Goal: Transaction & Acquisition: Obtain resource

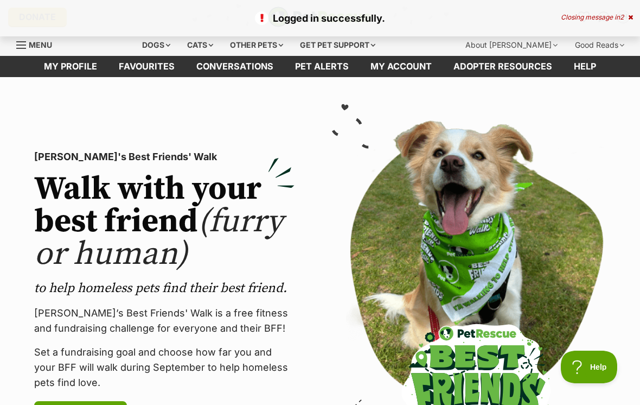
click at [622, 21] on span "2" at bounding box center [622, 17] width 4 height 8
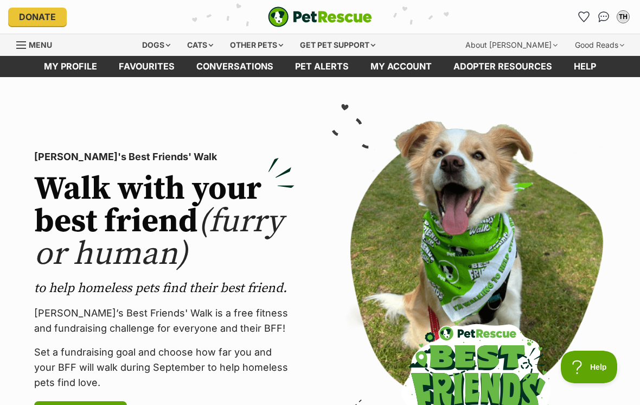
click at [164, 49] on div "Dogs" at bounding box center [155, 45] width 43 height 22
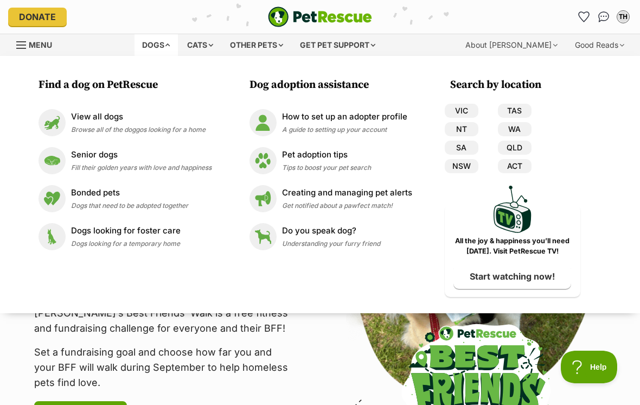
click at [111, 123] on div "View all dogs Browse all of the doggos looking for a home" at bounding box center [138, 122] width 134 height 23
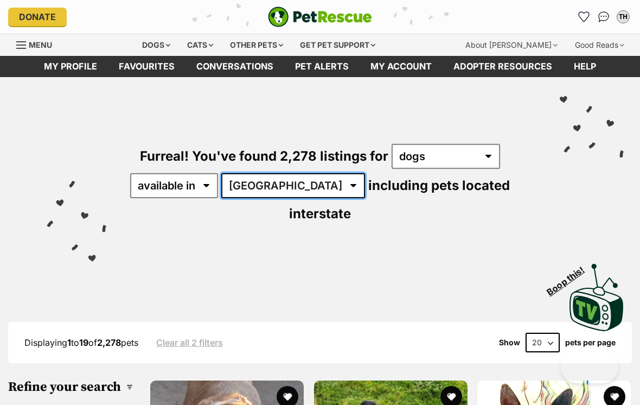
click at [288, 188] on select "Australia ACT NSW NT QLD SA TAS VIC WA" at bounding box center [293, 185] width 144 height 25
select select "VIC"
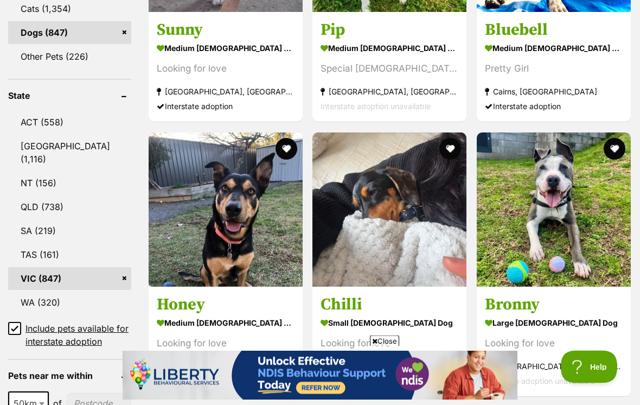
click at [20, 322] on input "Include pets available for interstate adoption" at bounding box center [14, 328] width 13 height 13
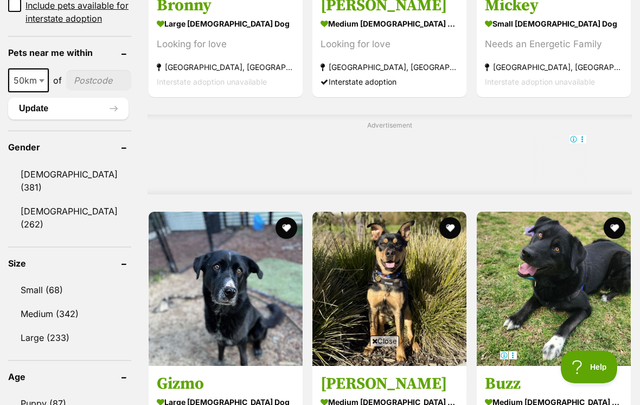
click at [71, 303] on link "Medium (342)" at bounding box center [69, 313] width 123 height 23
click at [63, 326] on link "Large (233)" at bounding box center [69, 337] width 123 height 23
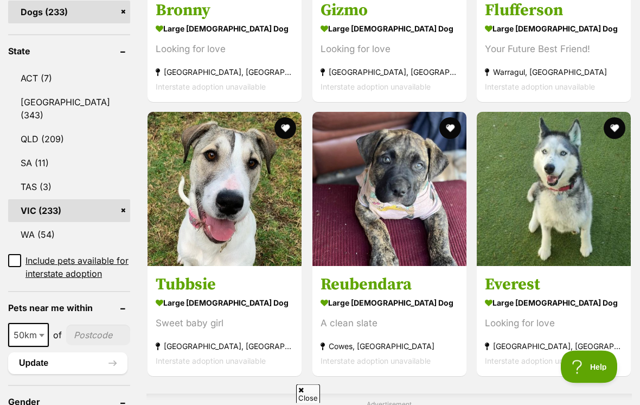
scroll to position [522, 0]
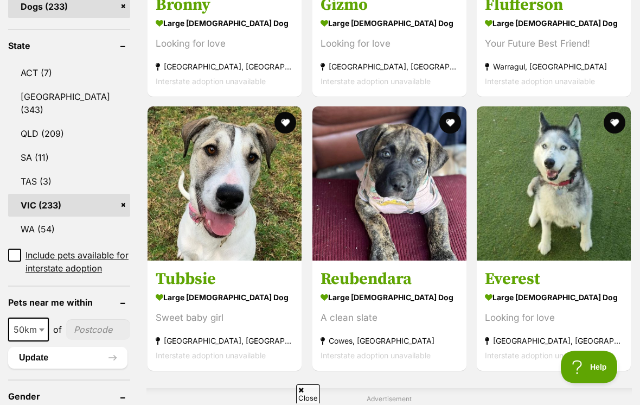
type input"] "!"
click at [92, 339] on input"] "!" at bounding box center [98, 329] width 64 height 21
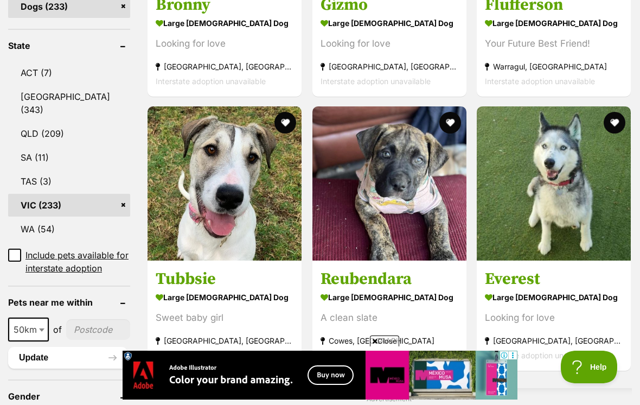
click at [409, 312] on div "A clean slate" at bounding box center [389, 317] width 138 height 15
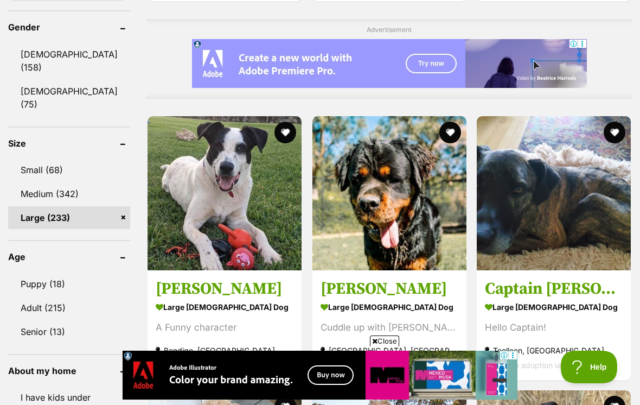
scroll to position [893, 0]
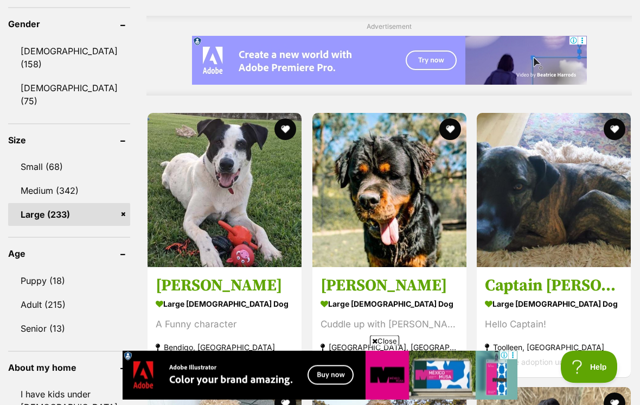
click at [73, 181] on link "Medium (342)" at bounding box center [69, 190] width 122 height 23
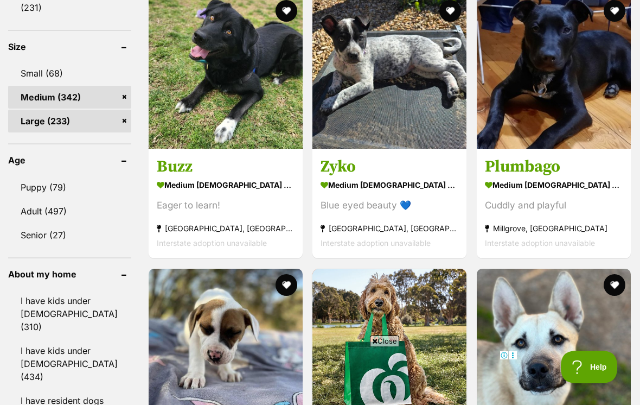
click at [49, 176] on link "Puppy (79)" at bounding box center [69, 187] width 123 height 23
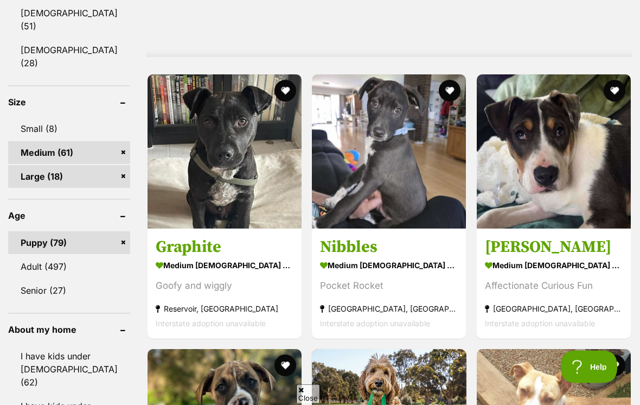
scroll to position [963, 0]
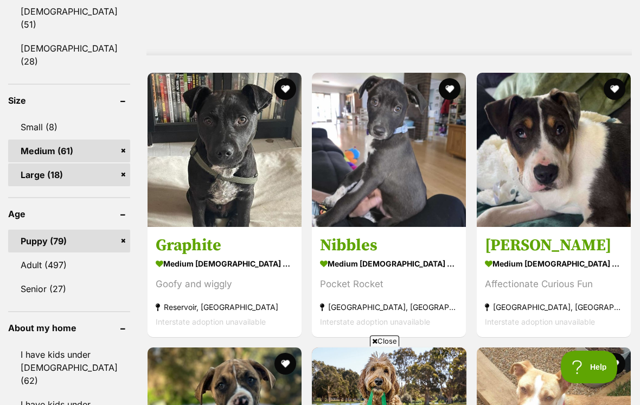
click at [68, 343] on link "I have kids under [DEMOGRAPHIC_DATA] (62)" at bounding box center [69, 367] width 122 height 49
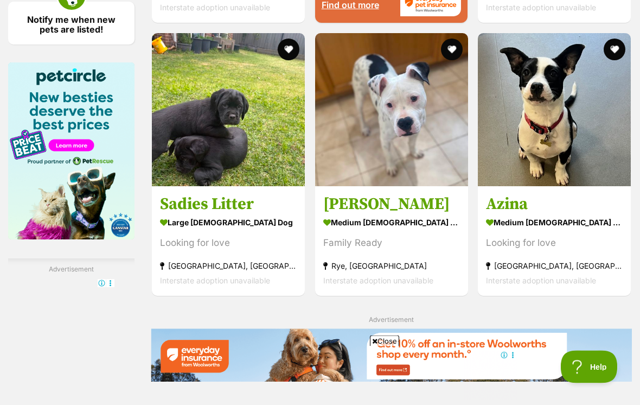
scroll to position [1545, 0]
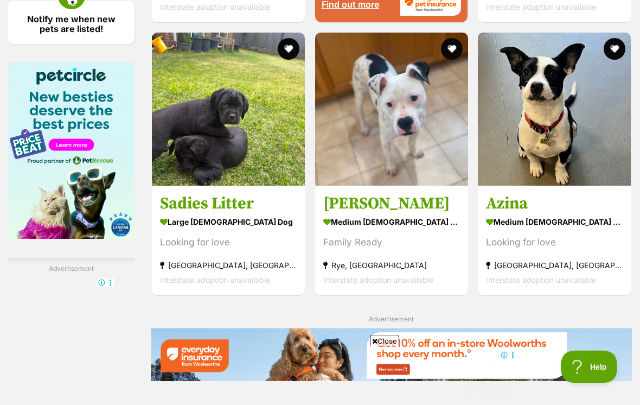
click at [201, 214] on h3 "Sadies Litter" at bounding box center [228, 204] width 137 height 21
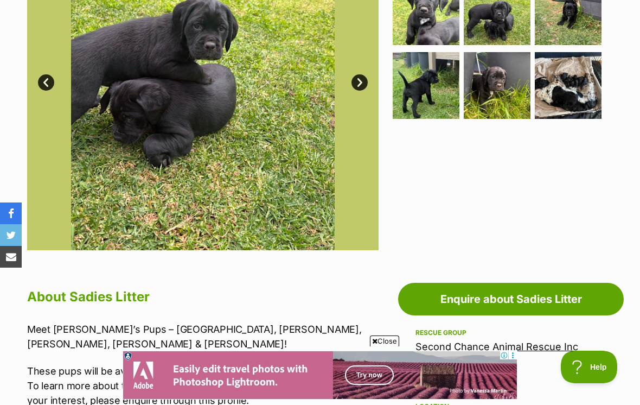
scroll to position [330, 0]
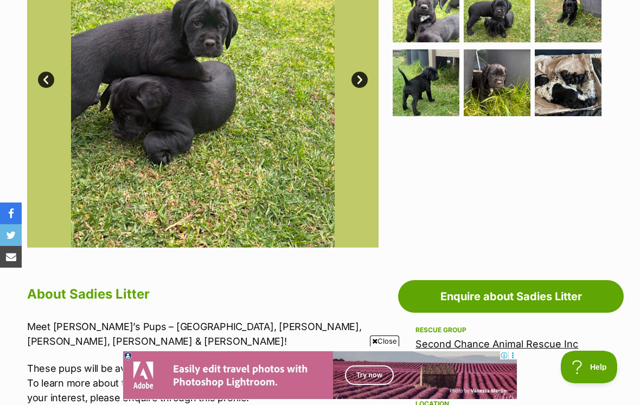
click at [381, 346] on span "Close" at bounding box center [384, 340] width 29 height 11
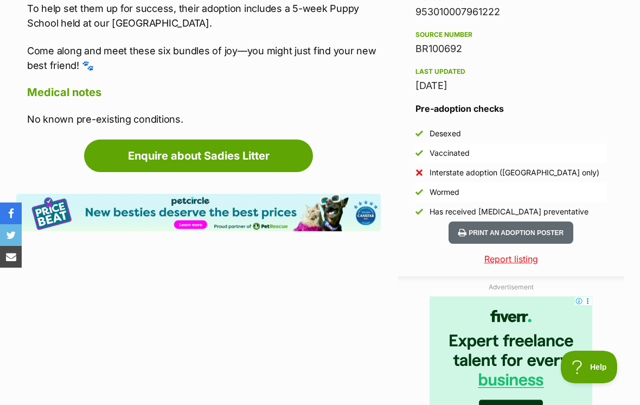
scroll to position [889, 0]
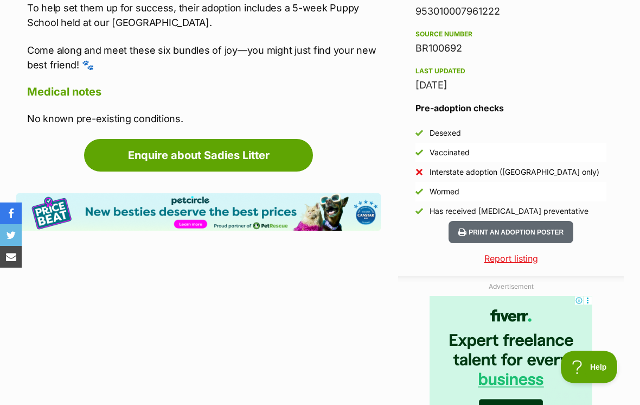
click at [256, 157] on link "Enquire about Sadies Litter" at bounding box center [198, 155] width 229 height 33
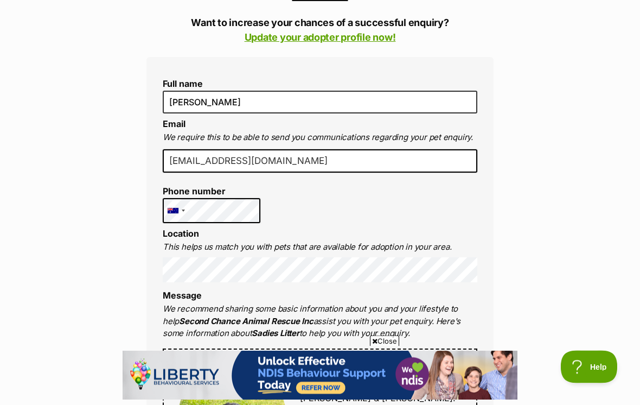
scroll to position [286, 0]
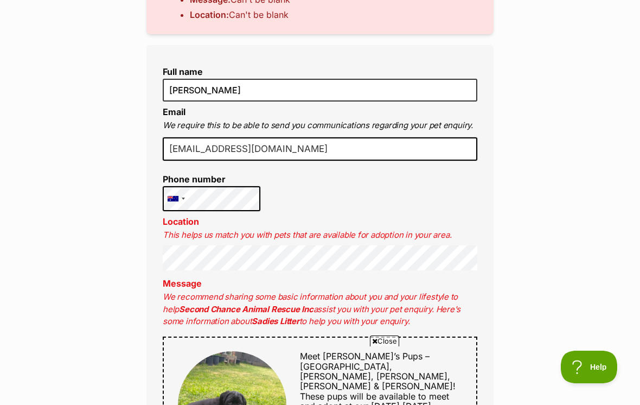
scroll to position [377, 0]
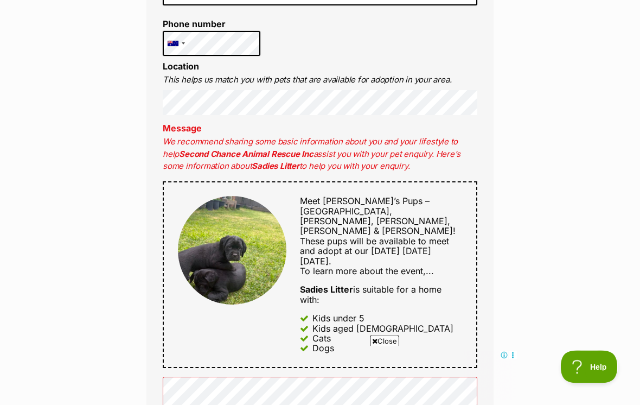
scroll to position [518, 0]
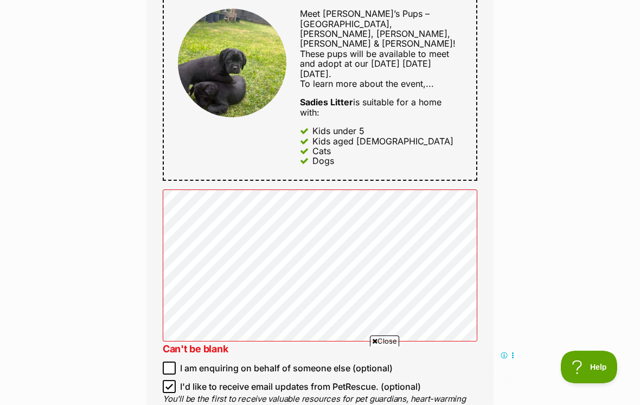
click at [569, 216] on div "Enquire about Sadies Litter 03 9357 0834 Send an enquiry via the form below or …" at bounding box center [320, 87] width 640 height 1389
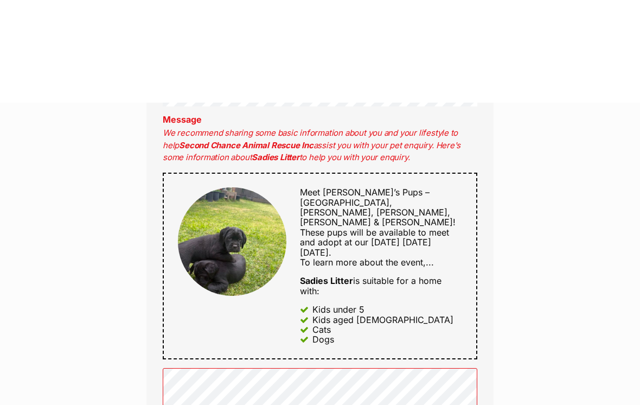
scroll to position [460, 0]
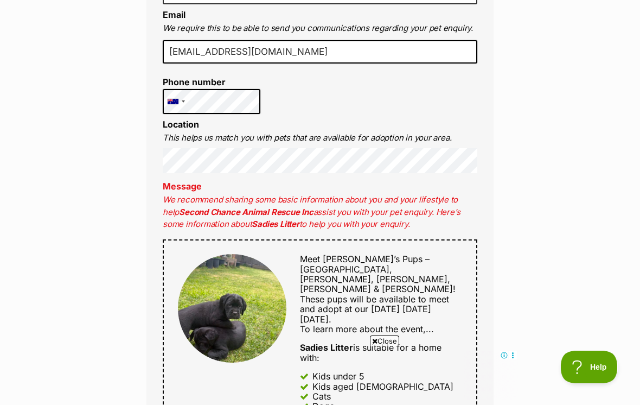
click at [575, 193] on div "Enquire about Sadies Litter 03 9357 0834 Send an enquiry via the form below or …" at bounding box center [320, 332] width 640 height 1389
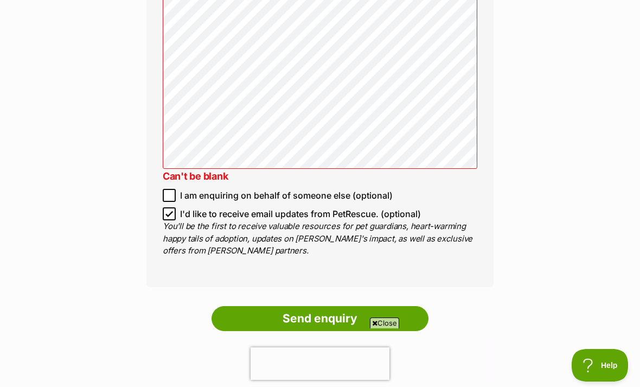
scroll to position [0, 0]
click at [380, 306] on input "Send enquiry" at bounding box center [319, 318] width 217 height 25
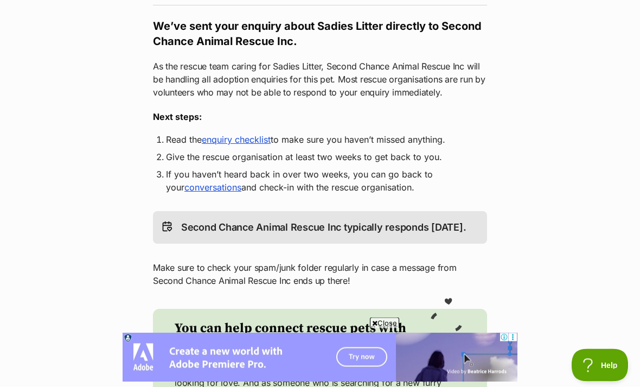
scroll to position [179, 0]
click at [246, 142] on link "enquiry checklist" at bounding box center [236, 139] width 69 height 11
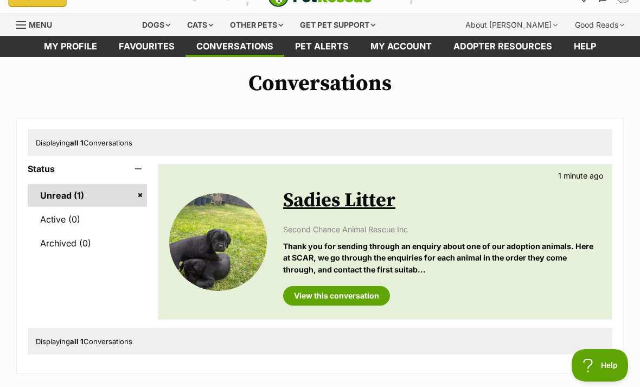
click at [389, 241] on p "Thank you for sending through an enquiry about one of our adoption animals. Her…" at bounding box center [442, 257] width 318 height 35
click at [364, 293] on link "View this conversation" at bounding box center [336, 296] width 107 height 20
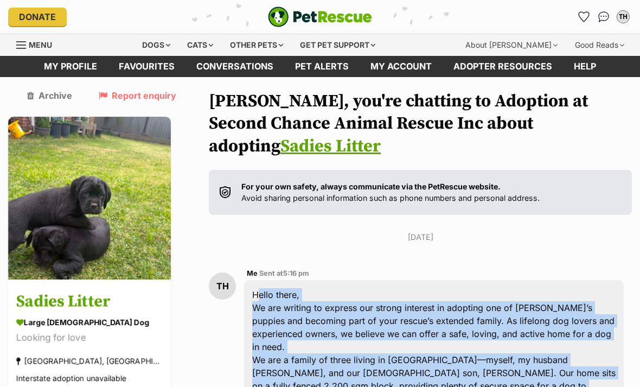
click at [88, 72] on link "My profile" at bounding box center [70, 66] width 75 height 21
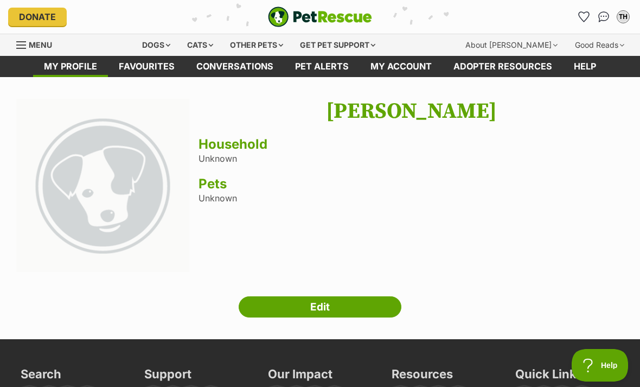
click at [364, 309] on link "Edit" at bounding box center [320, 307] width 163 height 22
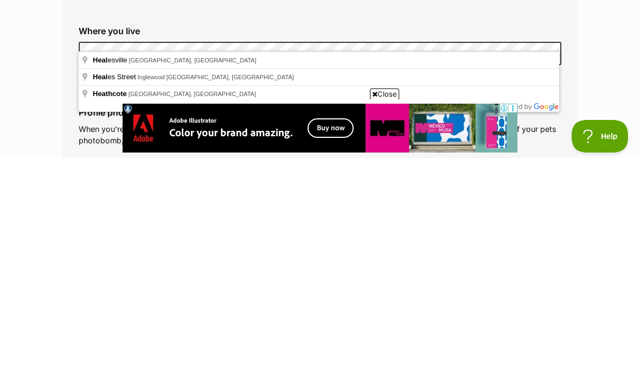
scroll to position [447, 0]
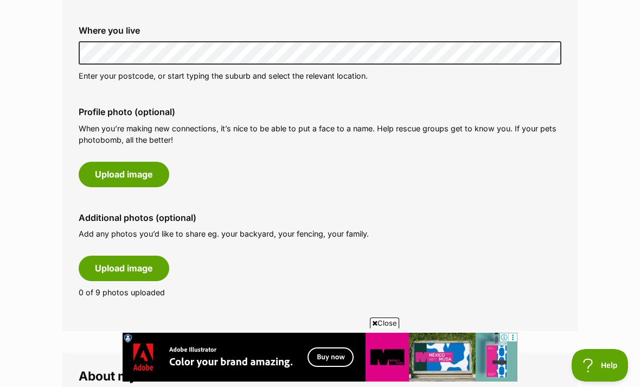
click at [152, 162] on button "Upload image" at bounding box center [124, 174] width 91 height 25
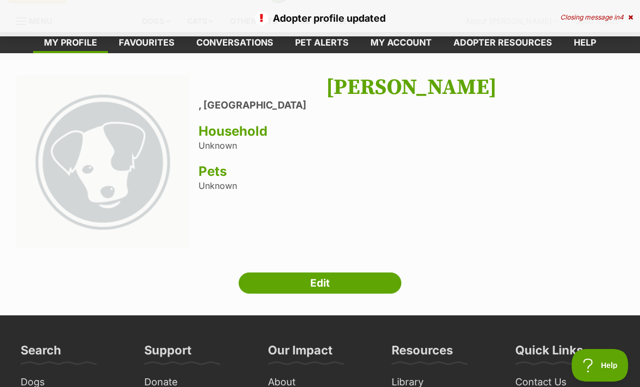
click at [375, 285] on link "Edit" at bounding box center [320, 283] width 163 height 22
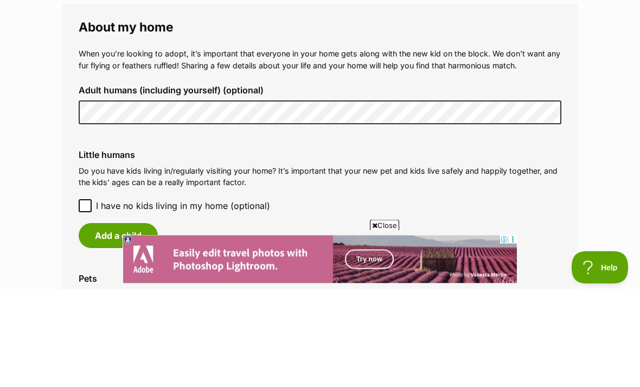
scroll to position [796, 0]
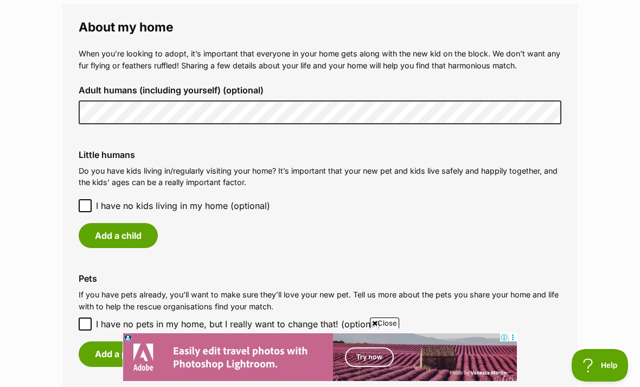
click at [144, 150] on label "Little humans" at bounding box center [320, 155] width 483 height 10
click at [143, 223] on button "Add a child" at bounding box center [118, 235] width 79 height 25
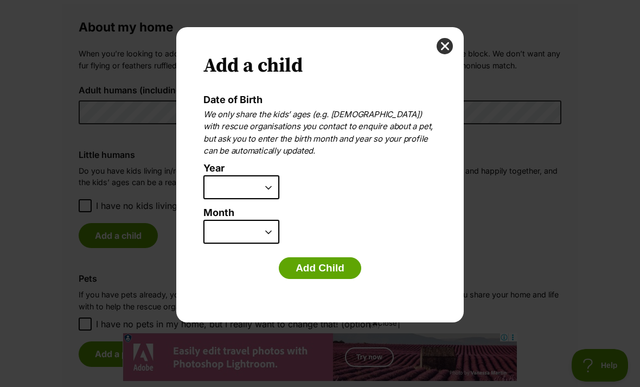
scroll to position [0, 0]
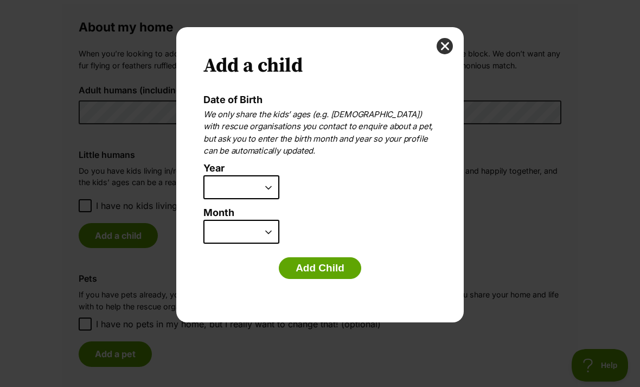
click at [266, 192] on select "2025 2024 2023 2022 2021 2020 2019 2018 2017 2016 2015 2014 2013 2012 2011 2010…" at bounding box center [241, 187] width 76 height 24
select select "2021"
click at [264, 232] on select "January February March April May June July August September October November De…" at bounding box center [241, 232] width 76 height 24
select select "4"
click at [332, 267] on button "Add Child" at bounding box center [320, 268] width 82 height 22
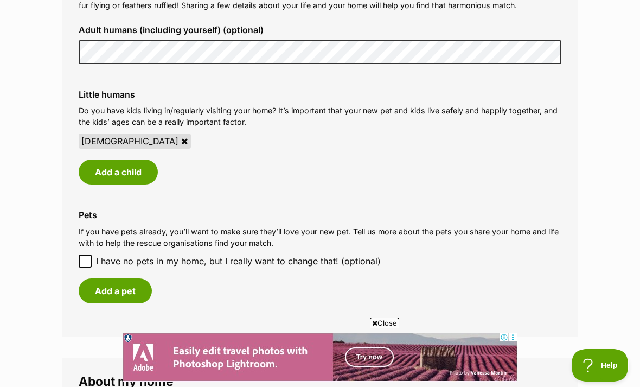
scroll to position [856, 0]
click at [125, 278] on button "Add a pet" at bounding box center [115, 290] width 73 height 25
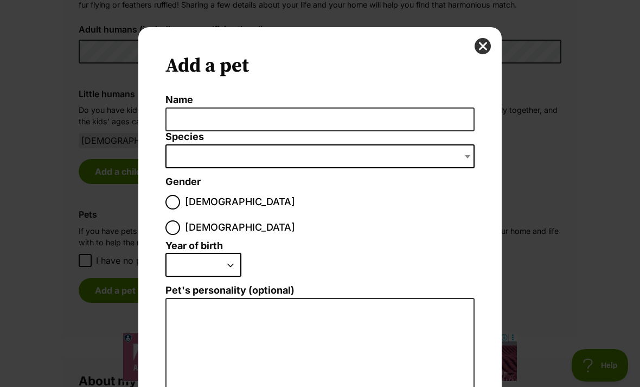
scroll to position [0, 0]
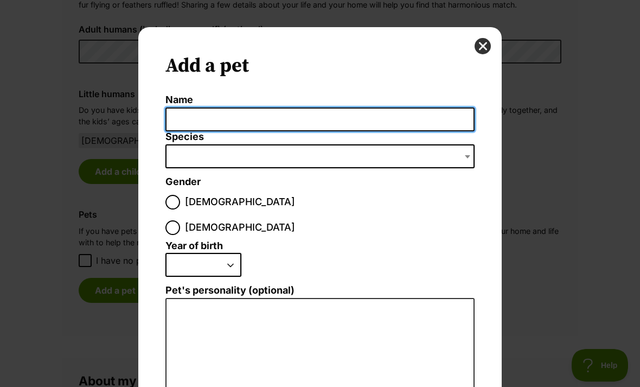
click at [430, 126] on input "Name" at bounding box center [319, 119] width 309 height 24
type input "T"
click at [396, 120] on input "Poppy." at bounding box center [319, 119] width 309 height 24
type input "Poppy, Lavender, Poppy, Rose"
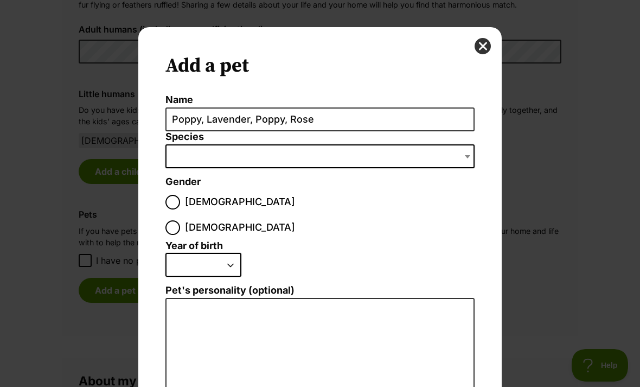
click at [410, 160] on span "Dialog Window - Close (Press escape to close)" at bounding box center [319, 156] width 309 height 24
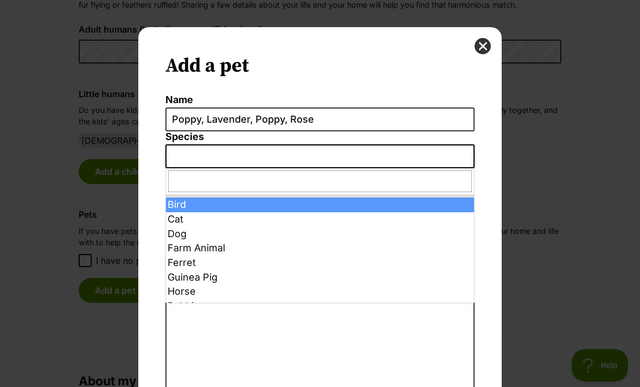
select select "10"
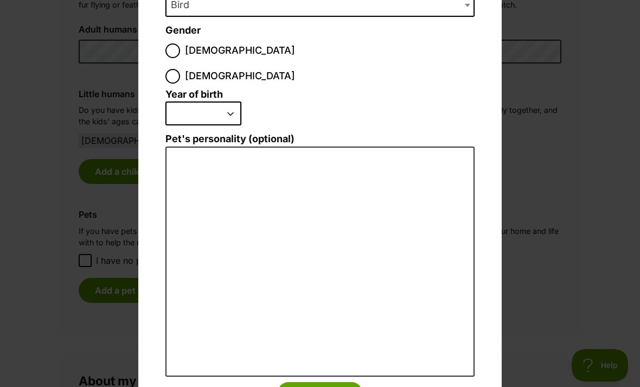
scroll to position [156, 0]
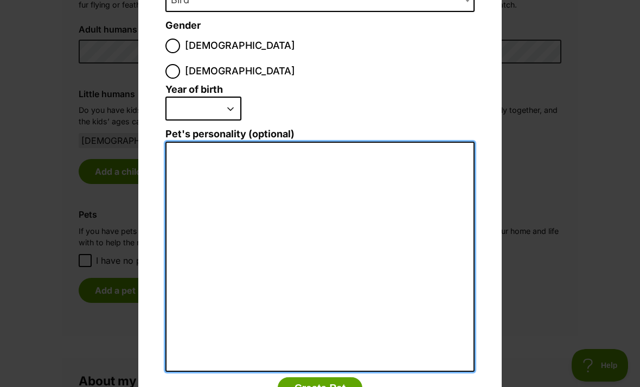
click at [342, 181] on textarea "Pet's personality (optional)" at bounding box center [319, 257] width 309 height 230
type textarea "3"
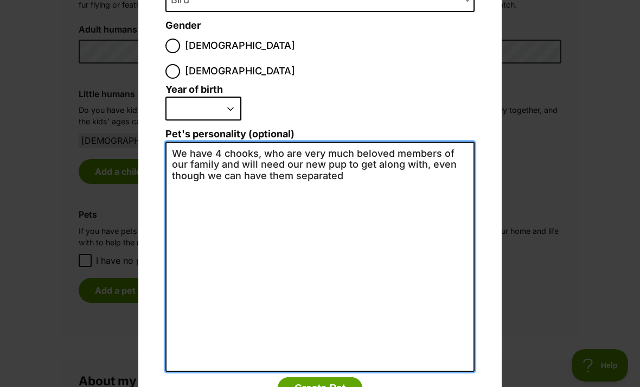
scroll to position [0, 0]
type textarea "We have 4 chooks, who are very much beloved members of our family and will need…"
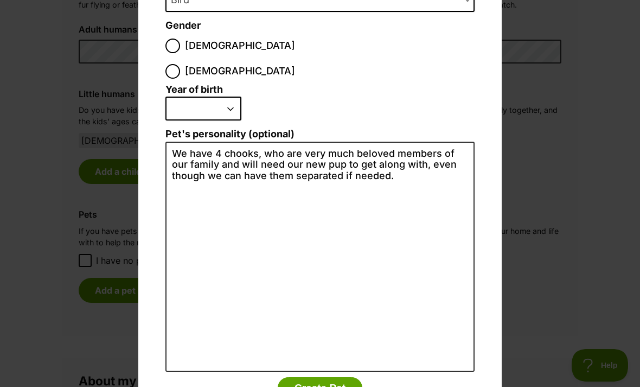
click at [345, 377] on button "Create Pet" at bounding box center [320, 388] width 85 height 22
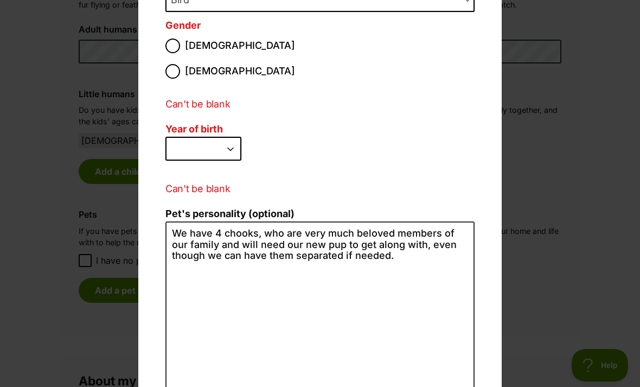
click at [180, 64] on input "Female" at bounding box center [172, 71] width 15 height 15
radio input "true"
click at [223, 137] on select "2025 2024 2023 2022 2021 2020 2019 2018 2017 2016 2015 2014 2013 2012 2011 2010…" at bounding box center [203, 149] width 76 height 24
select select "2023"
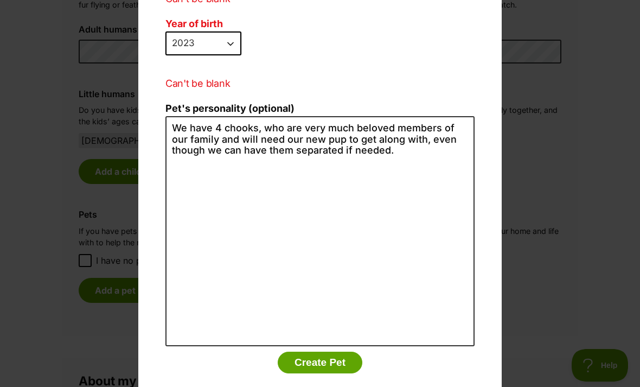
scroll to position [261, 0]
click at [339, 352] on button "Create Pet" at bounding box center [320, 363] width 85 height 22
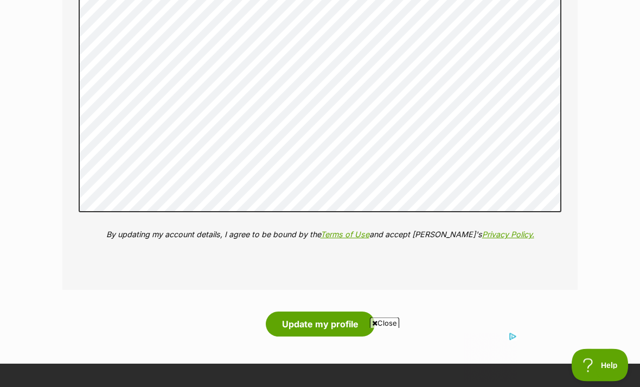
scroll to position [1771, 0]
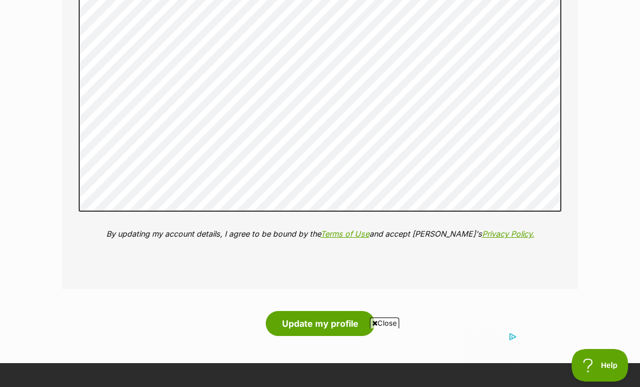
click at [340, 311] on button "Update my profile" at bounding box center [320, 323] width 109 height 25
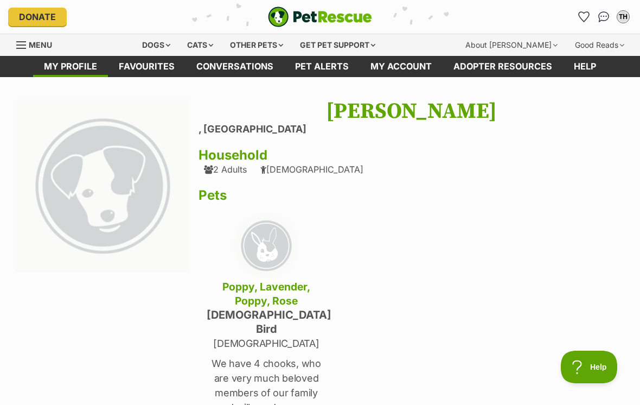
click at [246, 64] on link "Conversations" at bounding box center [234, 66] width 99 height 21
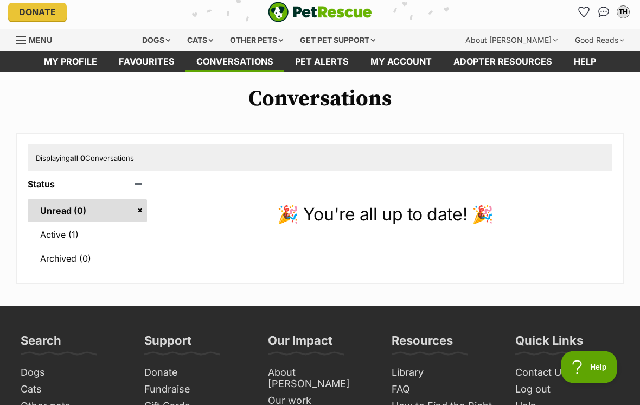
click at [92, 236] on link "Active (1)" at bounding box center [87, 234] width 119 height 23
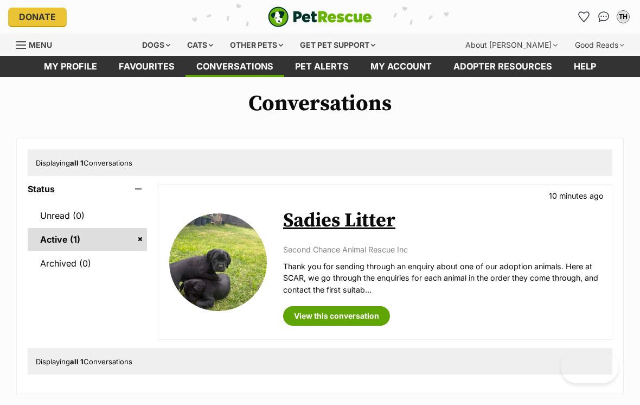
click at [82, 66] on link "My profile" at bounding box center [70, 66] width 75 height 21
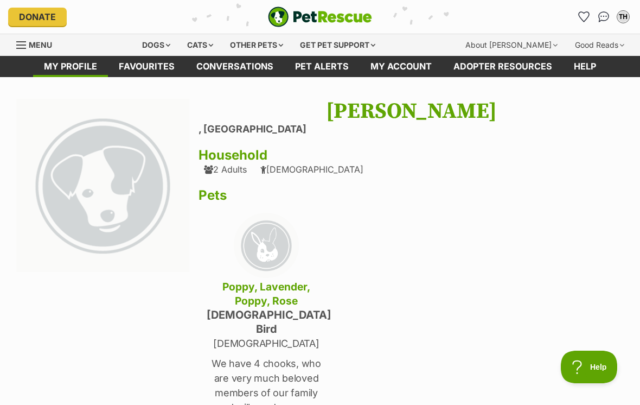
click at [169, 41] on div "Dogs" at bounding box center [155, 45] width 43 height 22
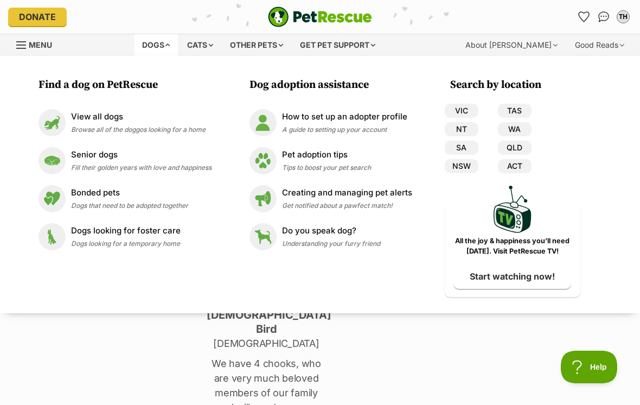
click at [184, 130] on span "Browse all of the doggos looking for a home" at bounding box center [138, 129] width 134 height 8
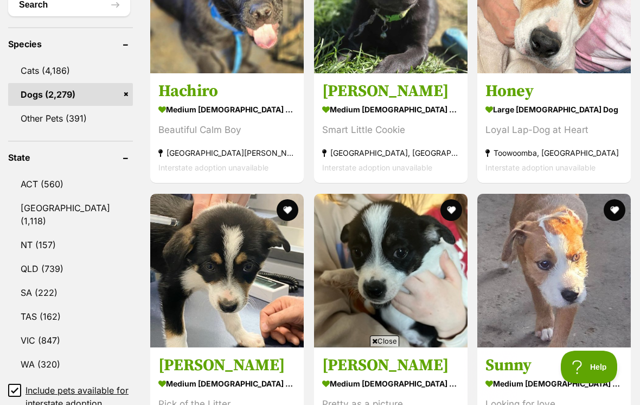
click at [13, 383] on input "Include pets available for interstate adoption" at bounding box center [14, 389] width 13 height 13
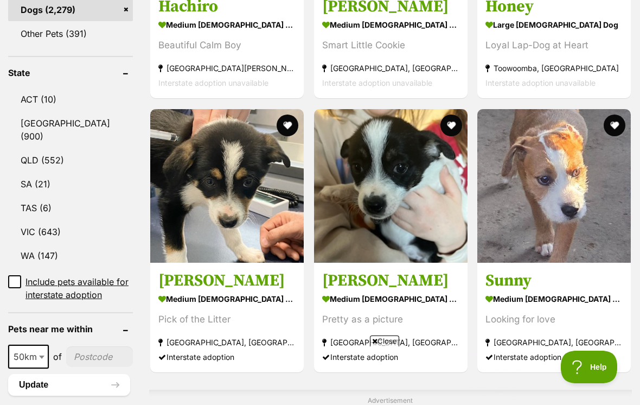
click at [56, 236] on link "VIC (643)" at bounding box center [70, 231] width 125 height 23
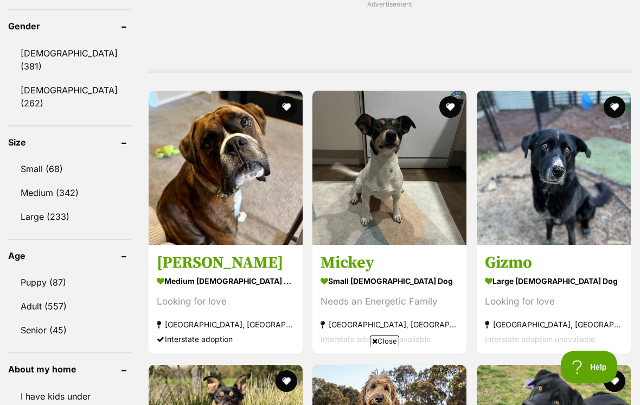
scroll to position [916, 0]
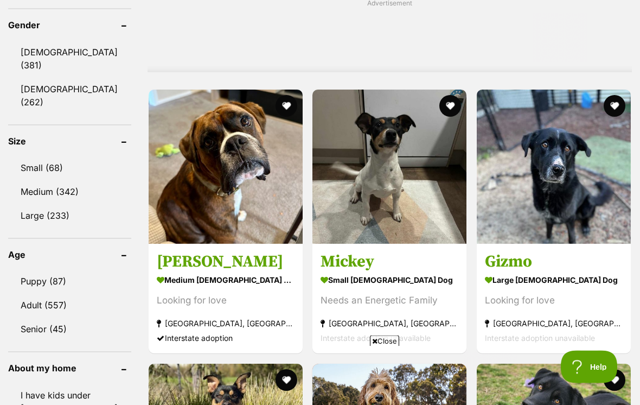
click at [73, 384] on link "I have kids under 5 years old (333)" at bounding box center [69, 408] width 123 height 49
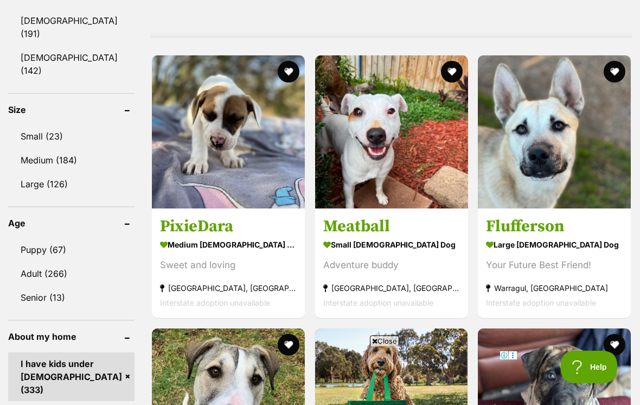
scroll to position [1007, 0]
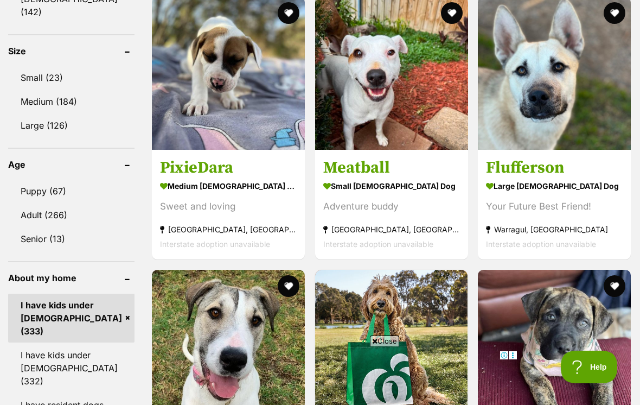
click at [74, 179] on link "Puppy (67)" at bounding box center [71, 190] width 126 height 23
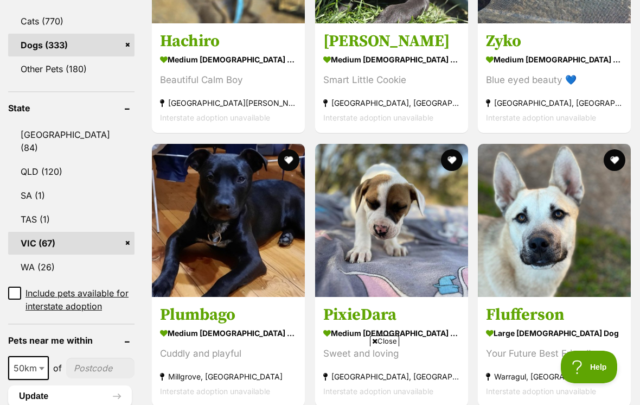
scroll to position [780, 0]
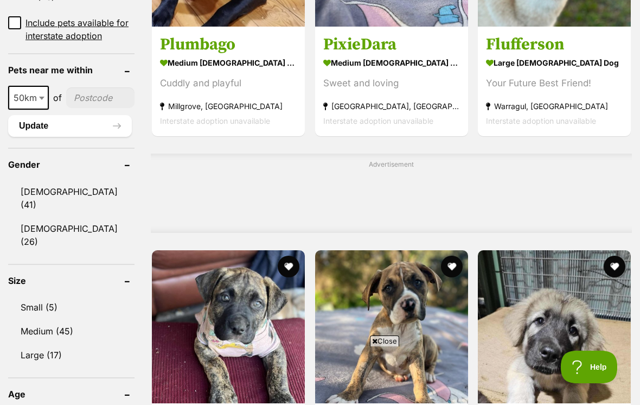
click at [58, 343] on link "Large (17)" at bounding box center [71, 354] width 126 height 23
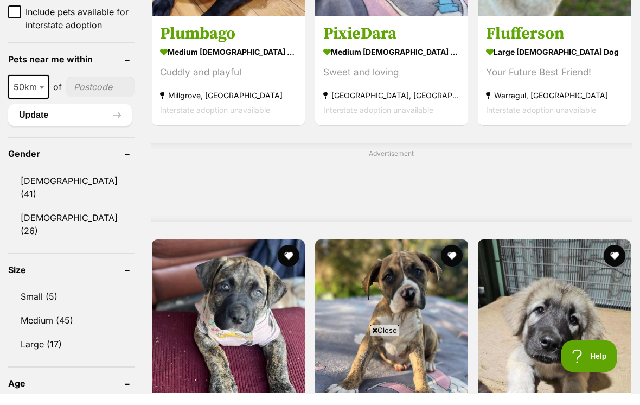
scroll to position [0, 0]
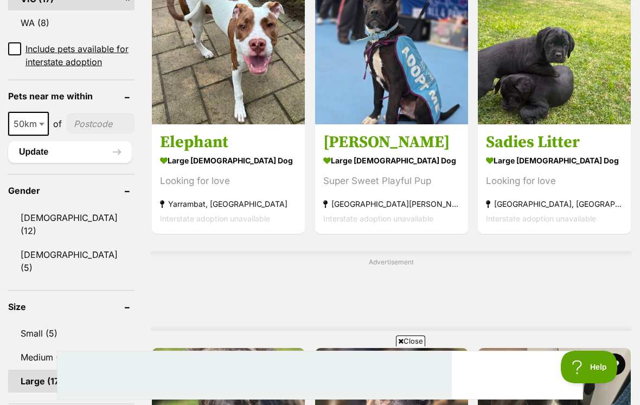
scroll to position [713, 0]
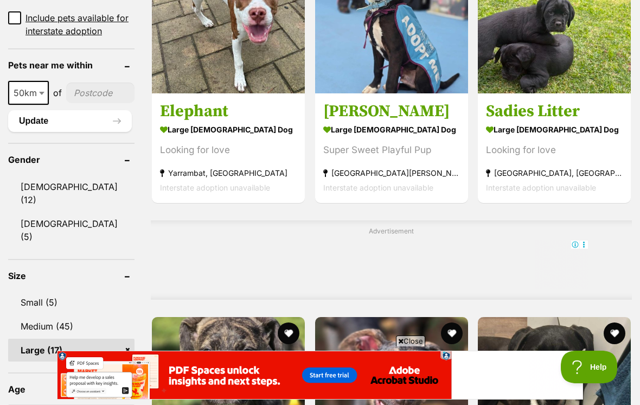
click at [71, 315] on link "Medium (45)" at bounding box center [71, 326] width 126 height 23
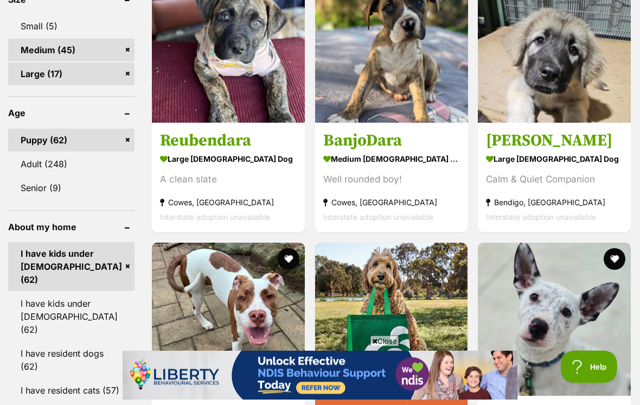
scroll to position [1063, 0]
